Goal: Transaction & Acquisition: Purchase product/service

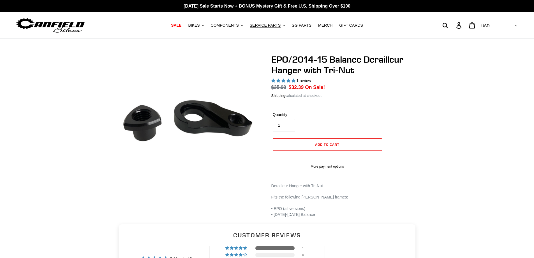
select select "highest-rating"
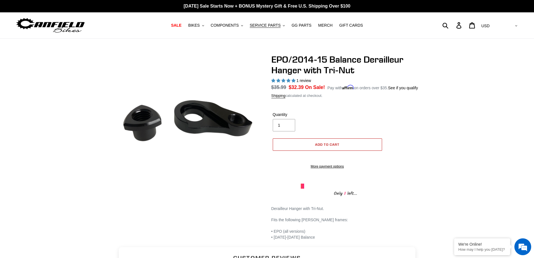
click at [323, 143] on span "Add to cart" at bounding box center [327, 144] width 24 height 4
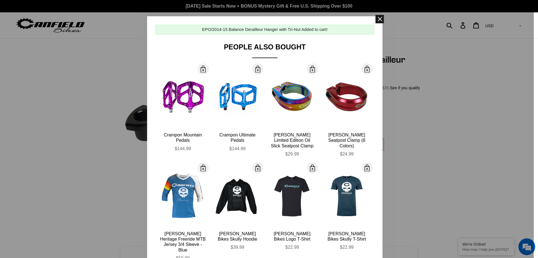
click at [379, 17] on span at bounding box center [380, 19] width 8 height 8
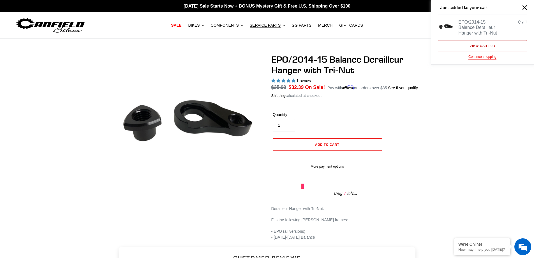
click at [467, 43] on link "View cart ( 1 )" at bounding box center [482, 45] width 89 height 11
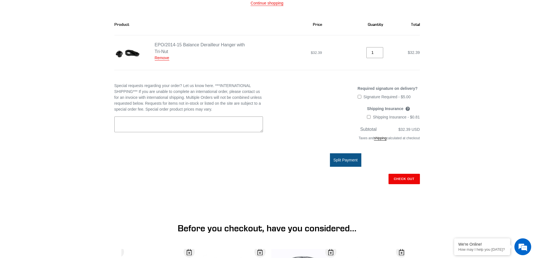
scroll to position [84, 0]
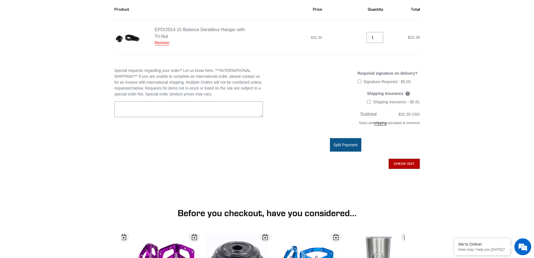
click at [410, 162] on input "Check out" at bounding box center [404, 163] width 31 height 10
